Goal: Navigation & Orientation: Find specific page/section

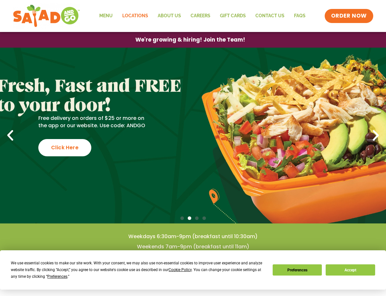
click at [146, 13] on link "Locations" at bounding box center [135, 16] width 35 height 15
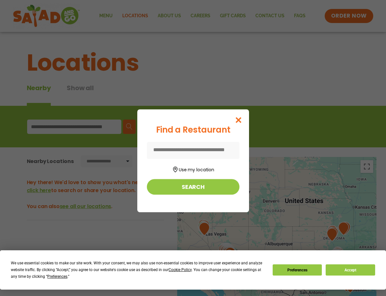
click at [242, 121] on icon "Close modal" at bounding box center [238, 120] width 8 height 7
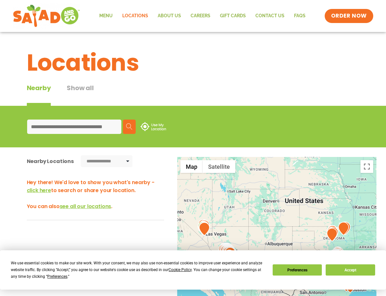
click at [125, 137] on div "Search Use My Location" at bounding box center [193, 126] width 348 height 25
click at [117, 128] on input at bounding box center [74, 126] width 94 height 14
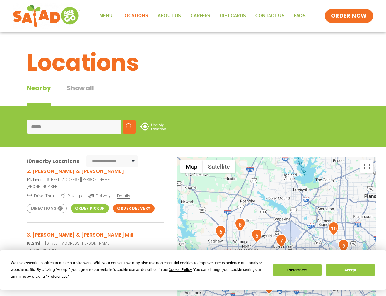
scroll to position [68, 0]
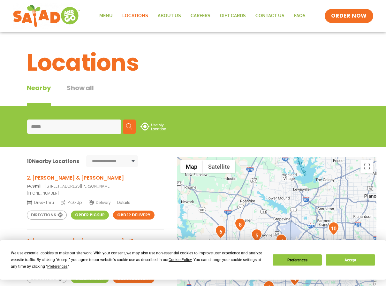
type input "*****"
drag, startPoint x: 368, startPoint y: 265, endPoint x: 358, endPoint y: 260, distance: 11.0
click at [367, 264] on button "Accept" at bounding box center [350, 259] width 49 height 11
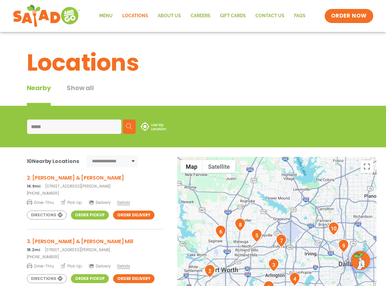
click at [356, 258] on img at bounding box center [361, 260] width 18 height 18
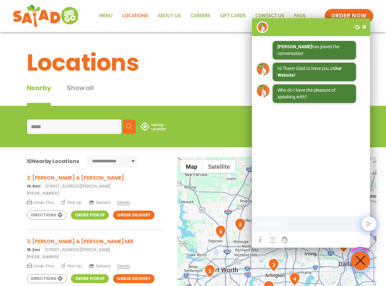
click at [364, 27] on span at bounding box center [364, 27] width 6 height 6
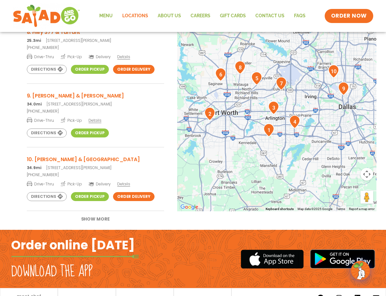
scroll to position [438, 0]
click at [87, 218] on button "Show More" at bounding box center [96, 219] width 48 height 16
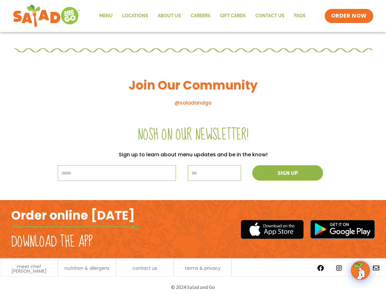
scroll to position [674, 0]
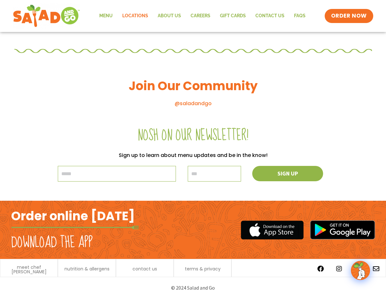
click at [137, 10] on link "Locations" at bounding box center [135, 16] width 35 height 15
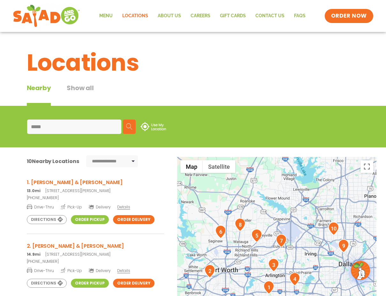
click at [90, 90] on button "Show all" at bounding box center [80, 94] width 27 height 23
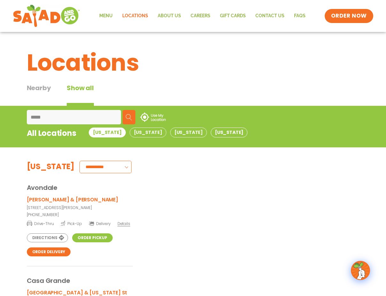
click at [211, 132] on button "[US_STATE]" at bounding box center [229, 132] width 37 height 10
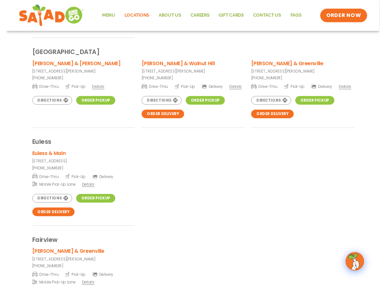
scroll to position [422, 0]
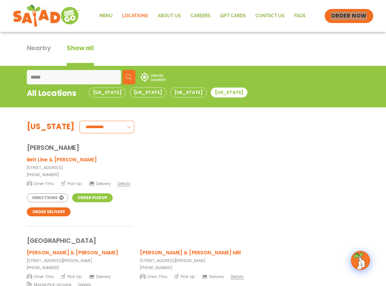
drag, startPoint x: 313, startPoint y: 1, endPoint x: 336, endPoint y: -10, distance: 25.3
